Goal: Task Accomplishment & Management: Use online tool/utility

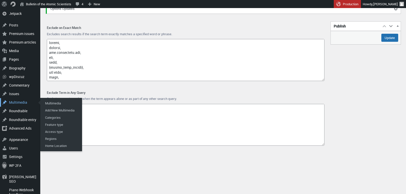
scroll to position [74, 0]
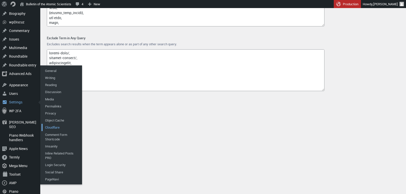
click at [56, 126] on link "Cloudflare" at bounding box center [62, 127] width 40 height 7
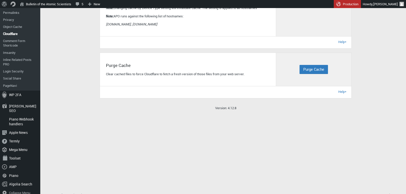
scroll to position [210, 0]
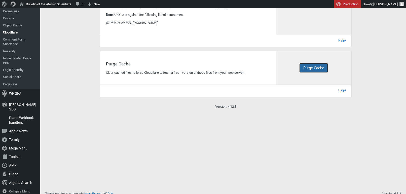
click at [317, 70] on span "Purge Cache" at bounding box center [314, 67] width 21 height 5
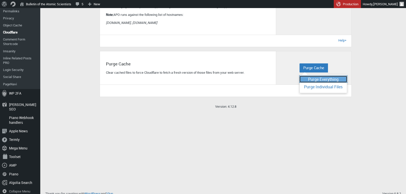
click at [318, 82] on span "Purge Everything" at bounding box center [323, 80] width 30 height 6
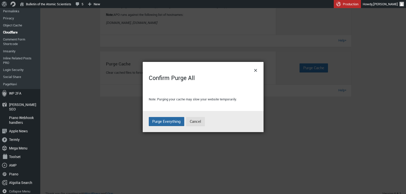
click at [164, 121] on span "Purge Everything" at bounding box center [166, 121] width 28 height 5
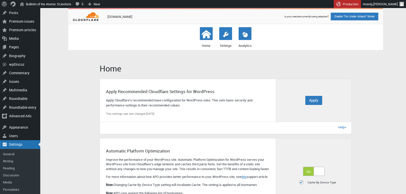
scroll to position [37, 0]
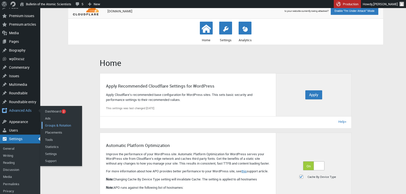
click at [56, 125] on link "Groups & Rotation" at bounding box center [62, 125] width 40 height 7
